Goal: Information Seeking & Learning: Learn about a topic

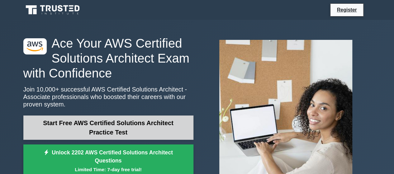
click at [105, 131] on link "Start Free AWS Certified Solutions Architect Practice Test" at bounding box center [108, 128] width 170 height 24
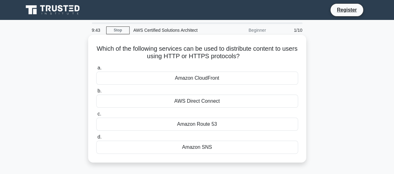
click at [213, 84] on div "Amazon CloudFront" at bounding box center [197, 78] width 202 height 13
click at [96, 70] on input "a. Amazon CloudFront" at bounding box center [96, 68] width 0 height 4
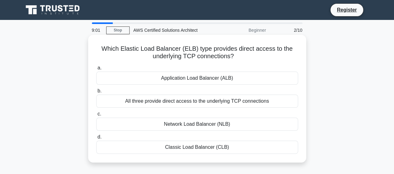
click at [211, 124] on div "Network Load Balancer (NLB)" at bounding box center [197, 124] width 202 height 13
click at [96, 116] on input "c. Network Load Balancer (NLB)" at bounding box center [96, 114] width 0 height 4
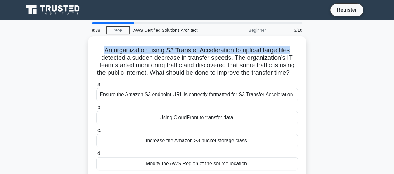
drag, startPoint x: 393, startPoint y: 27, endPoint x: 395, endPoint y: 45, distance: 17.5
click at [394, 45] on html "Register 8:38 Stop" at bounding box center [197, 168] width 394 height 336
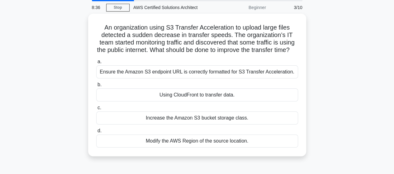
scroll to position [24, 0]
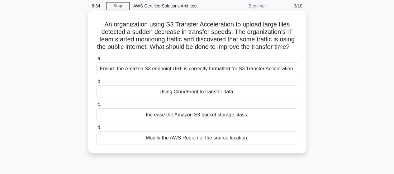
click at [211, 98] on div "Using CloudFront to transfer data." at bounding box center [197, 91] width 202 height 13
click at [96, 84] on input "b. Using CloudFront to transfer data." at bounding box center [96, 82] width 0 height 4
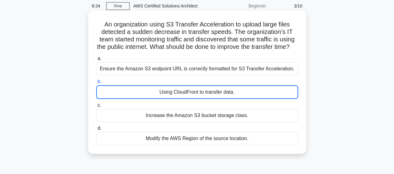
scroll to position [0, 0]
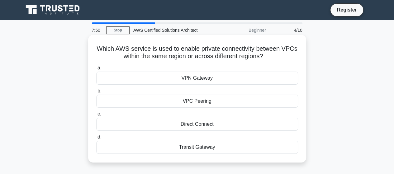
click at [213, 126] on div "Direct Connect" at bounding box center [197, 124] width 202 height 13
click at [96, 116] on input "c. Direct Connect" at bounding box center [96, 114] width 0 height 4
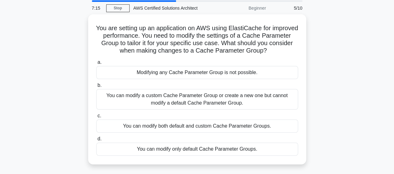
scroll to position [21, 0]
click at [211, 105] on div "You can modify a custom Cache Parameter Group or create a new one but cannot mo…" at bounding box center [197, 98] width 202 height 21
click at [96, 87] on input "b. You can modify a custom Cache Parameter Group or create a new one but cannot…" at bounding box center [96, 85] width 0 height 4
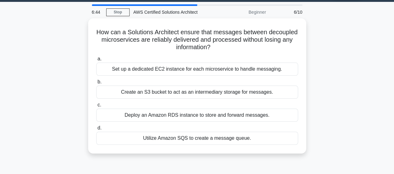
scroll to position [0, 0]
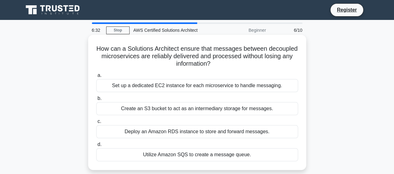
click at [216, 156] on div "Utilize Amazon SQS to create a message queue." at bounding box center [197, 154] width 202 height 13
click at [96, 147] on input "d. Utilize Amazon SQS to create a message queue." at bounding box center [96, 145] width 0 height 4
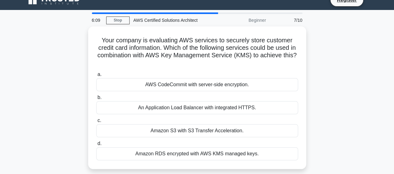
scroll to position [15, 0]
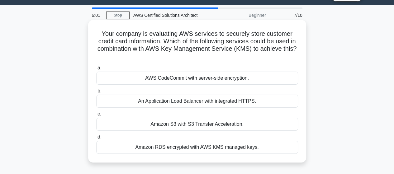
click at [220, 150] on div "Amazon RDS encrypted with AWS KMS managed keys." at bounding box center [197, 147] width 202 height 13
click at [96, 139] on input "d. Amazon RDS encrypted with AWS KMS managed keys." at bounding box center [96, 137] width 0 height 4
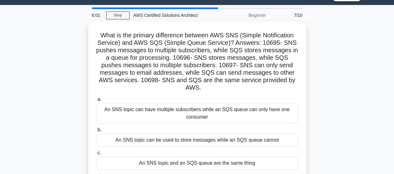
scroll to position [0, 0]
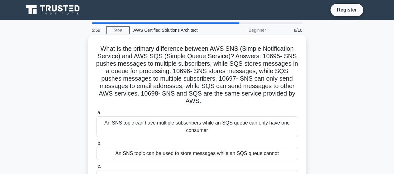
click at [219, 147] on label "b. An SNS topic can be used to store messages while an SQS queue cannot" at bounding box center [197, 150] width 202 height 21
click at [96, 145] on input "b. An SNS topic can be used to store messages while an SQS queue cannot" at bounding box center [96, 143] width 0 height 4
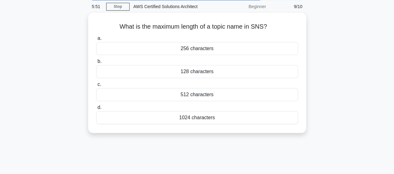
scroll to position [4, 0]
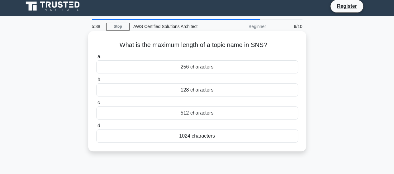
click at [203, 65] on div "256 characters" at bounding box center [197, 66] width 202 height 13
click at [96, 59] on input "a. 256 characters" at bounding box center [96, 57] width 0 height 4
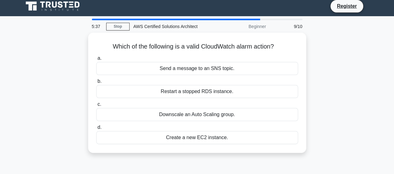
scroll to position [0, 0]
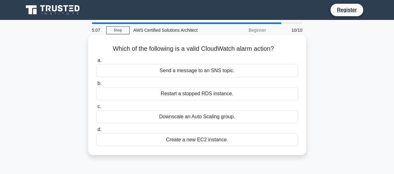
click at [223, 75] on div "Send a message to an SNS topic." at bounding box center [197, 70] width 202 height 13
click at [96, 63] on input "a. Send a message to an SNS topic." at bounding box center [96, 61] width 0 height 4
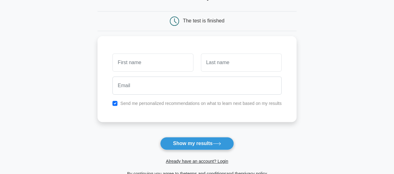
scroll to position [51, 0]
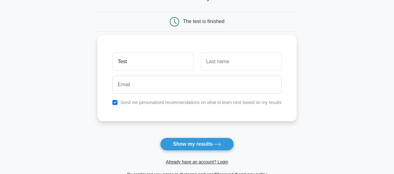
type input "Test"
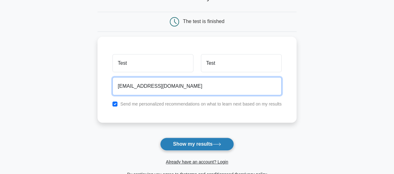
type input "[EMAIL_ADDRESS][DOMAIN_NAME]"
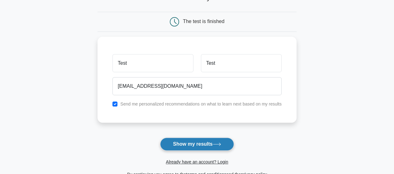
click at [191, 145] on button "Show my results" at bounding box center [197, 144] width 74 height 13
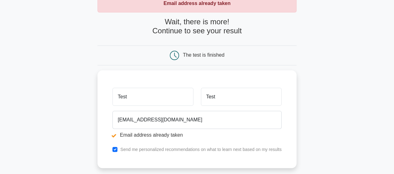
scroll to position [46, 0]
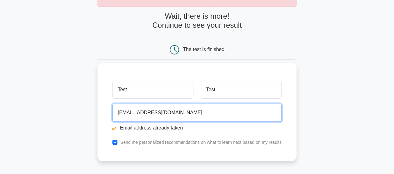
click at [126, 112] on input "[EMAIL_ADDRESS][DOMAIN_NAME]" at bounding box center [196, 113] width 169 height 18
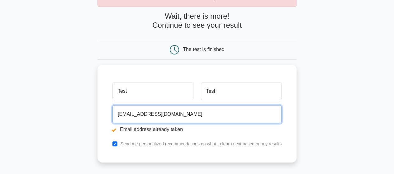
scroll to position [109, 0]
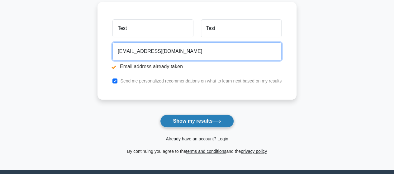
type input "Test353534@gmail.com"
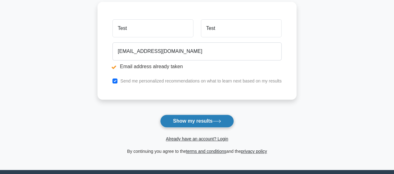
click at [204, 120] on button "Show my results" at bounding box center [197, 121] width 74 height 13
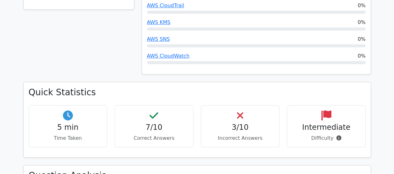
scroll to position [363, 0]
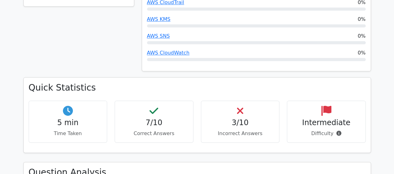
click at [243, 118] on h4 "3/10" at bounding box center [240, 122] width 68 height 9
click at [242, 106] on icon at bounding box center [240, 111] width 6 height 10
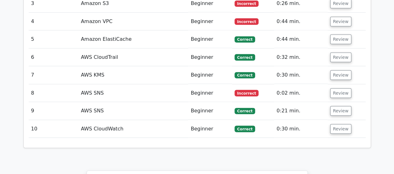
scroll to position [810, 0]
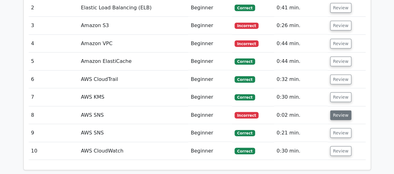
click at [336, 111] on button "Review" at bounding box center [340, 116] width 21 height 10
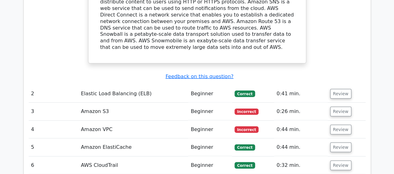
scroll to position [693, 0]
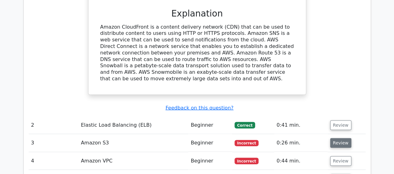
click at [337, 138] on button "Review" at bounding box center [340, 143] width 21 height 10
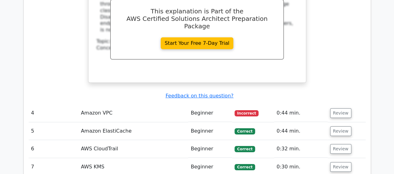
scroll to position [1032, 0]
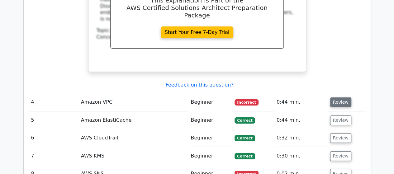
click at [342, 98] on button "Review" at bounding box center [340, 103] width 21 height 10
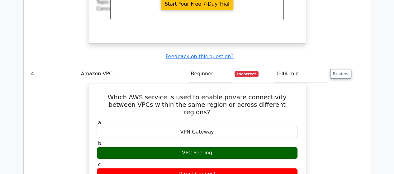
scroll to position [1152, 0]
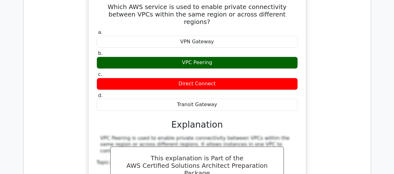
click at [374, 104] on div "Question Analysis Question # Topic Difficulty Result Time Spent Action 1 N/A Be…" at bounding box center [197, 27] width 355 height 1309
